Goal: Task Accomplishment & Management: Manage account settings

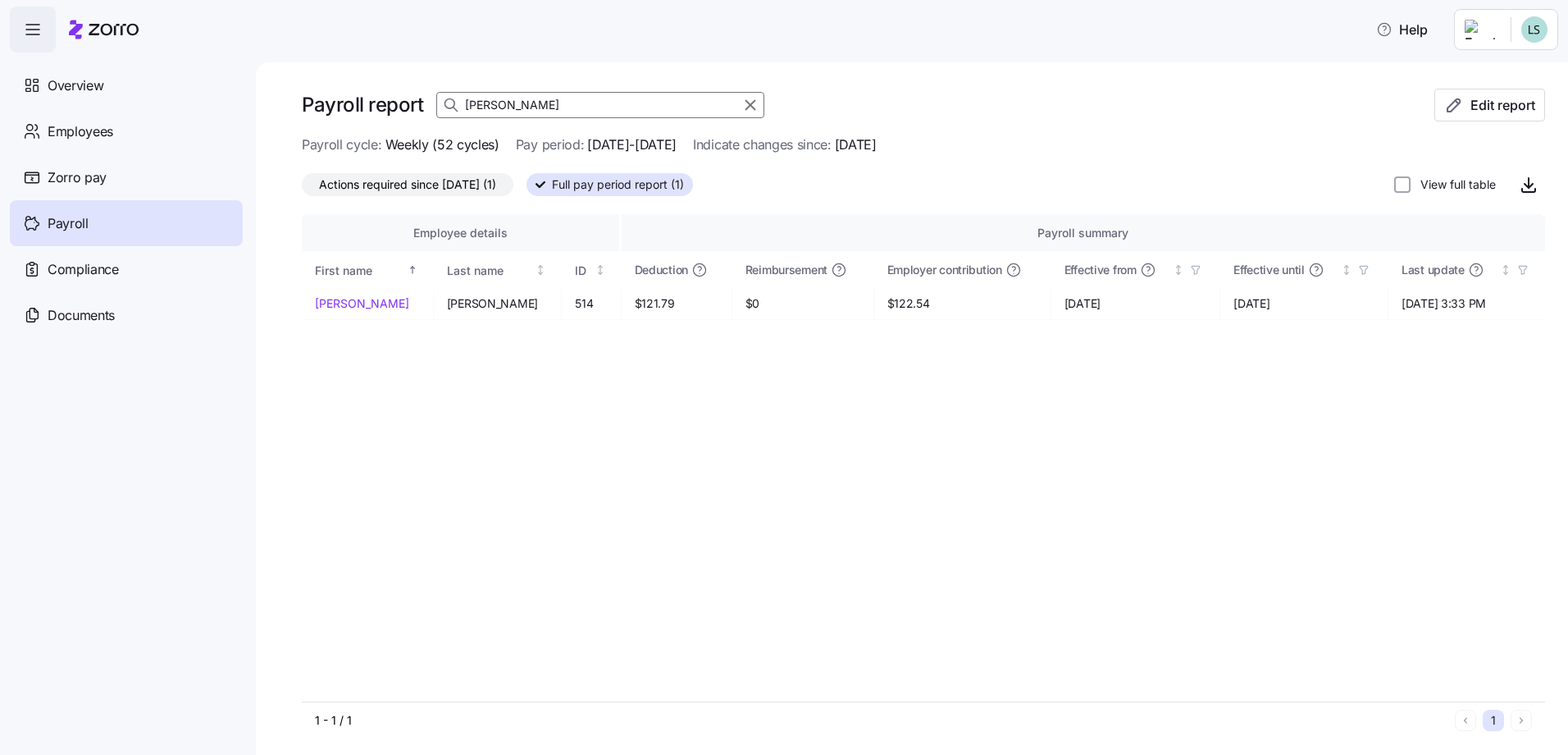
click at [1208, 125] on div "Payroll report [PERSON_NAME] Edit report" at bounding box center [924, 111] width 1244 height 46
click at [1538, 30] on html "Help Overview Employees Zorro pay Payroll Compliance Documents Payroll report […" at bounding box center [784, 372] width 1568 height 745
click at [1472, 161] on div "Log out" at bounding box center [1468, 166] width 64 height 18
